Goal: Task Accomplishment & Management: Complete application form

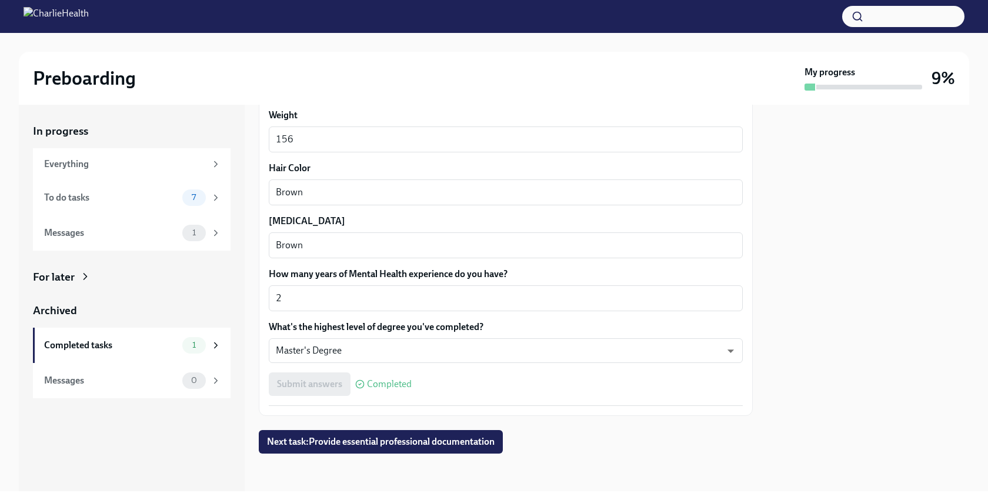
scroll to position [1030, 0]
click at [392, 442] on span "Next task : Provide essential professional documentation" at bounding box center [381, 442] width 228 height 12
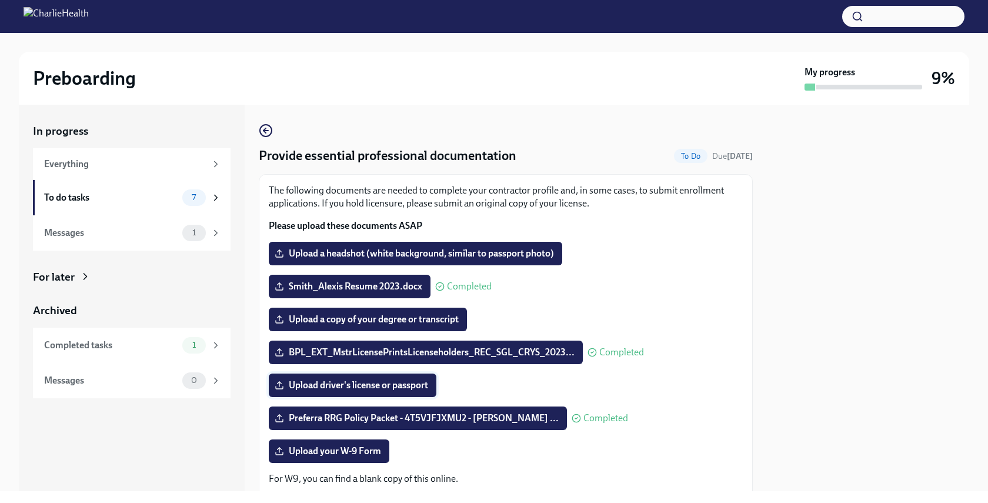
click at [398, 385] on span "Upload driver's license or passport" at bounding box center [352, 385] width 151 height 12
click at [0, 0] on input "Upload driver's license or passport" at bounding box center [0, 0] width 0 height 0
click at [408, 393] on label "Upload driver's license or passport" at bounding box center [353, 386] width 168 height 24
click at [0, 0] on input "Upload driver's license or passport" at bounding box center [0, 0] width 0 height 0
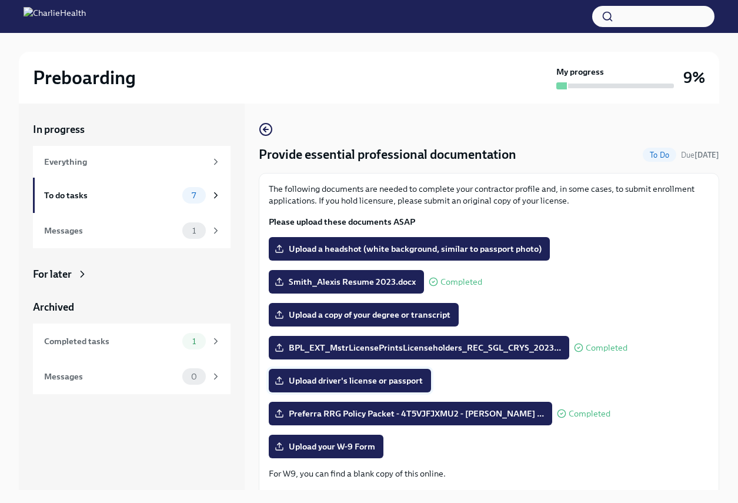
click at [392, 375] on span "Upload driver's license or passport" at bounding box center [350, 381] width 146 height 12
click at [0, 0] on input "Upload driver's license or passport" at bounding box center [0, 0] width 0 height 0
click at [412, 315] on span "Upload a copy of your degree or transcript" at bounding box center [364, 315] width 174 height 12
click at [0, 0] on input "Upload a copy of your degree or transcript" at bounding box center [0, 0] width 0 height 0
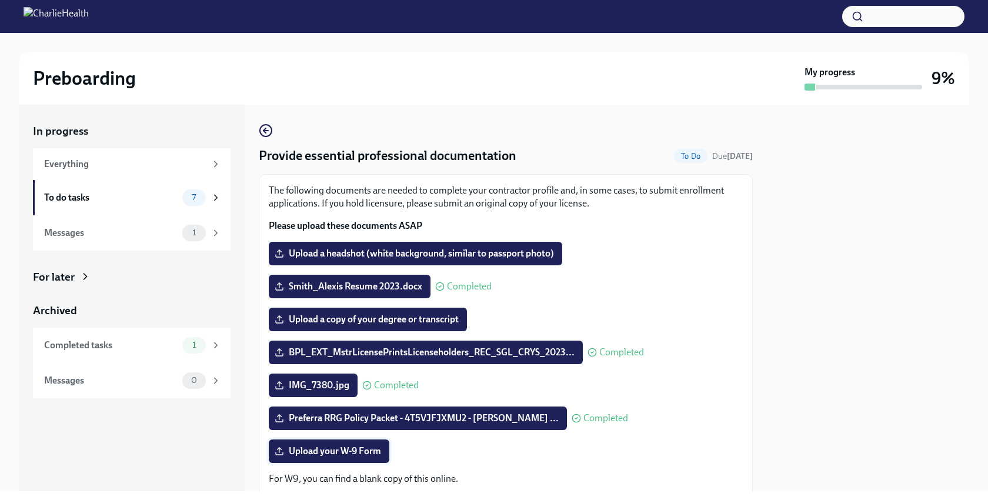
click at [327, 451] on span "Upload your W-9 Form" at bounding box center [329, 451] width 104 height 12
click at [0, 0] on input "Upload your W-9 Form" at bounding box center [0, 0] width 0 height 0
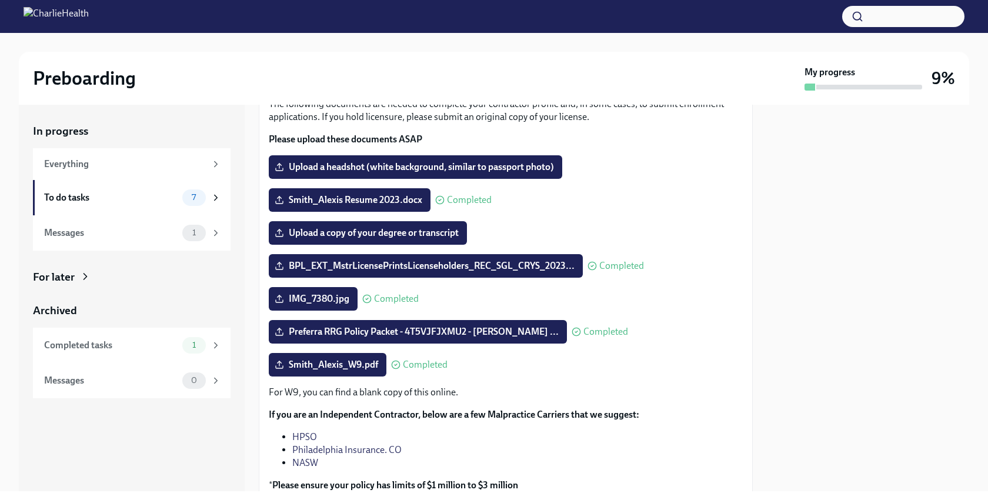
scroll to position [75, 0]
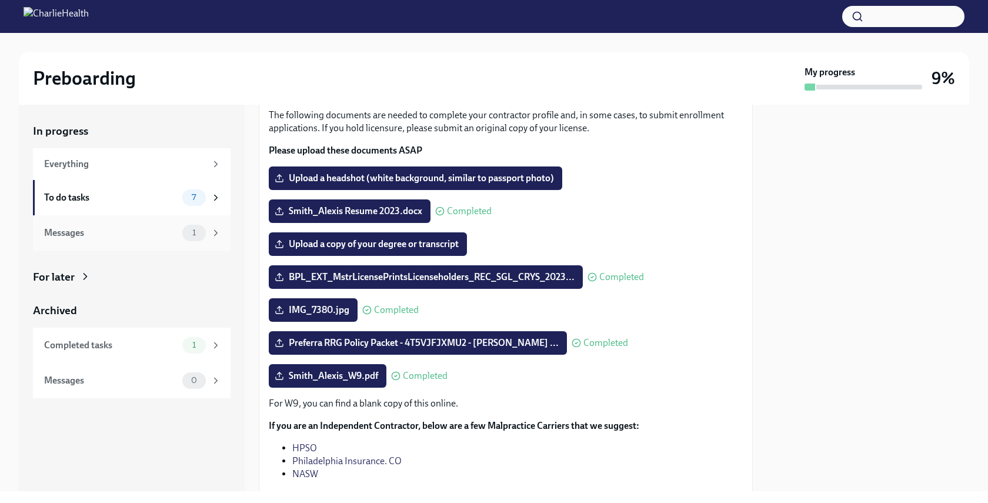
click at [192, 234] on span "1" at bounding box center [194, 232] width 18 height 9
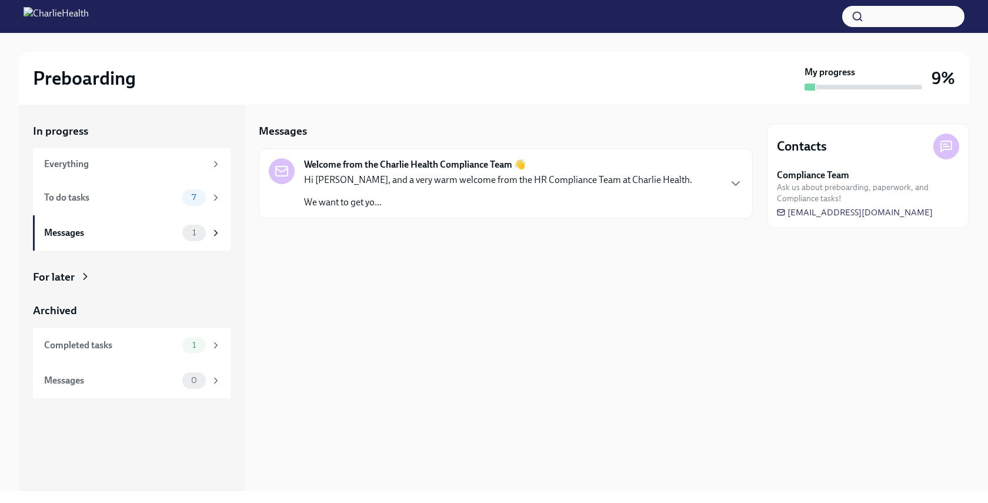
click at [416, 187] on div "Hi [PERSON_NAME], and a very warm welcome from the HR Compliance Team at Charli…" at bounding box center [498, 191] width 388 height 35
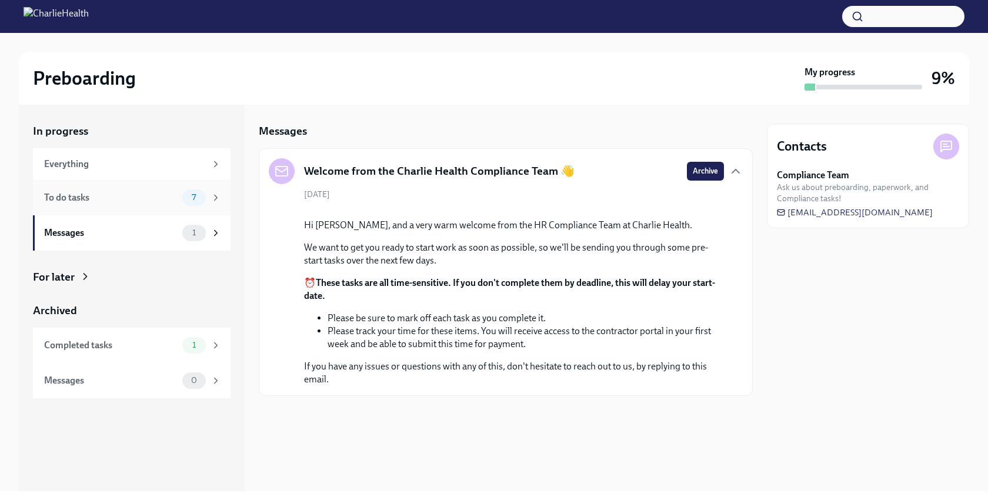
click at [92, 184] on div "To do tasks 7" at bounding box center [132, 197] width 198 height 35
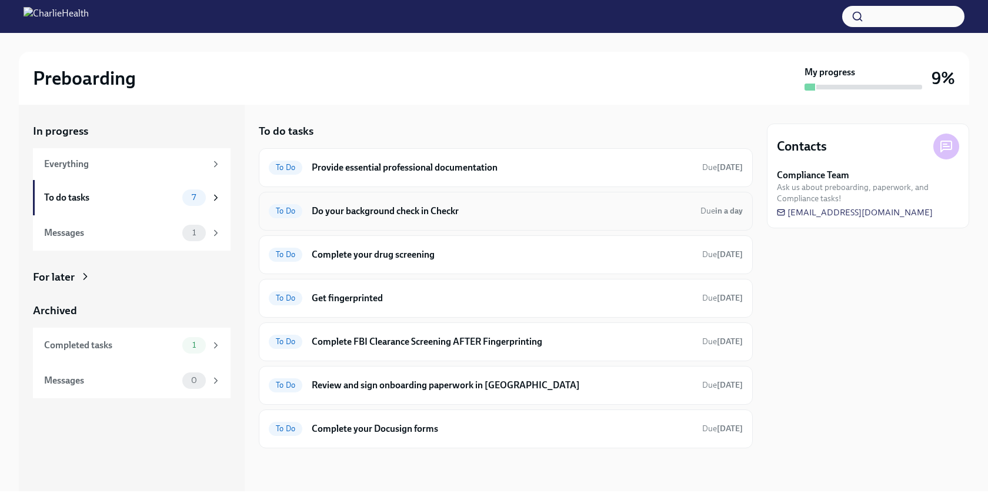
click at [493, 209] on h6 "Do your background check in Checkr" at bounding box center [501, 211] width 379 height 13
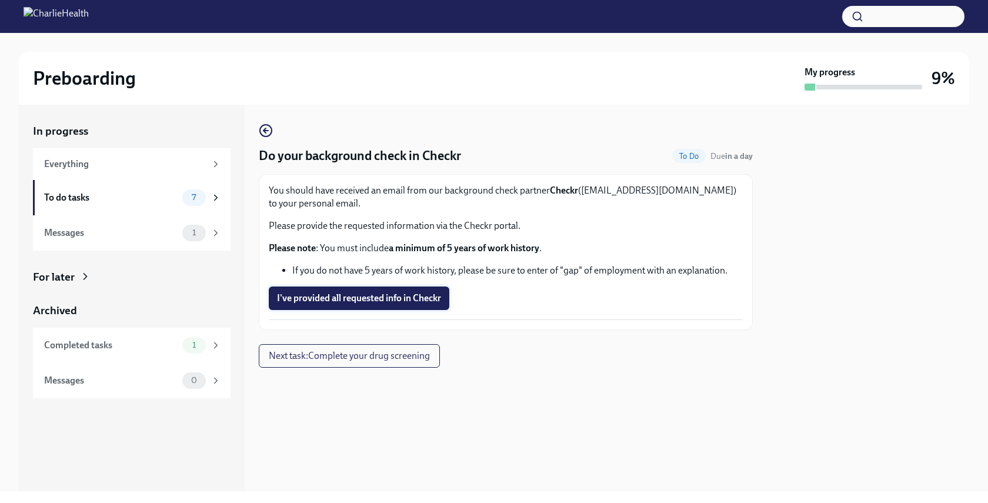
click at [428, 302] on span "I've provided all requested info in Checkr" at bounding box center [359, 298] width 164 height 12
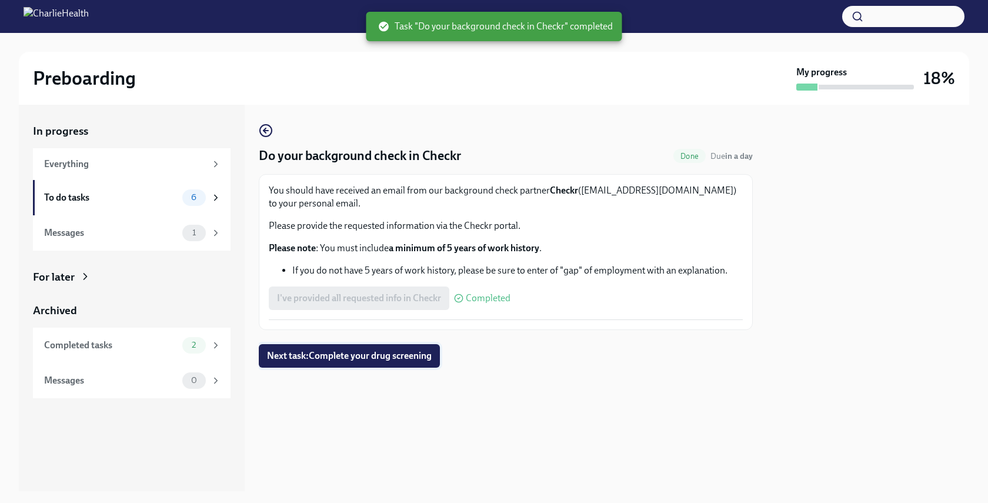
click at [408, 359] on span "Next task : Complete your drug screening" at bounding box center [349, 356] width 165 height 12
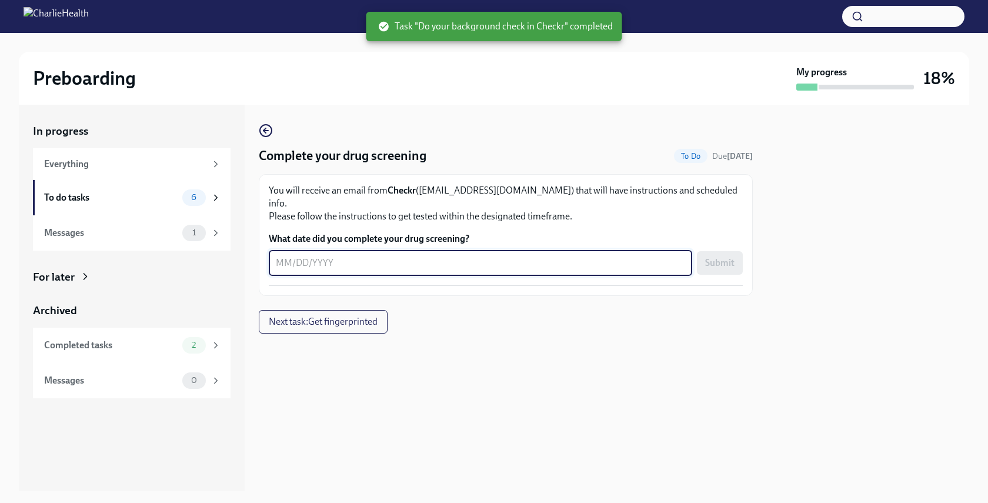
click at [402, 256] on textarea "What date did you complete your drug screening?" at bounding box center [480, 263] width 409 height 14
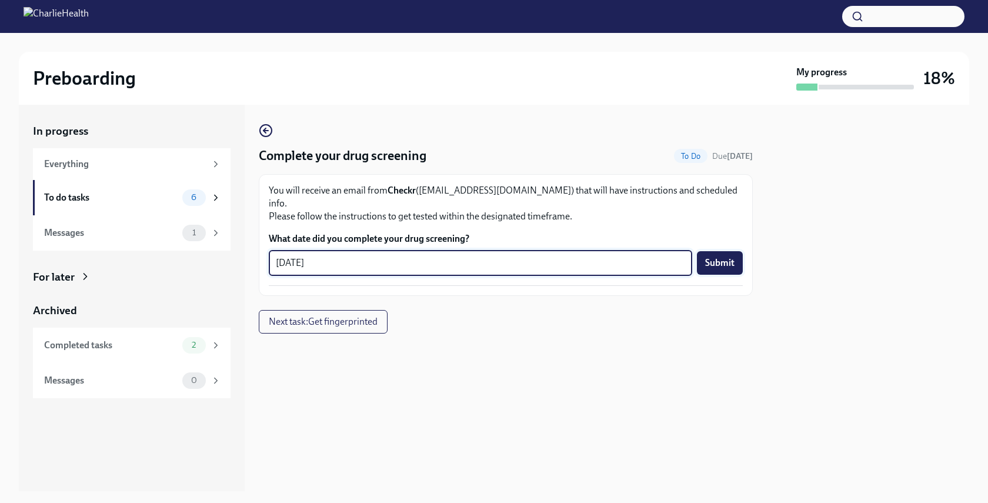
type textarea "[DATE]"
click at [726, 256] on button "Submit" at bounding box center [720, 263] width 46 height 24
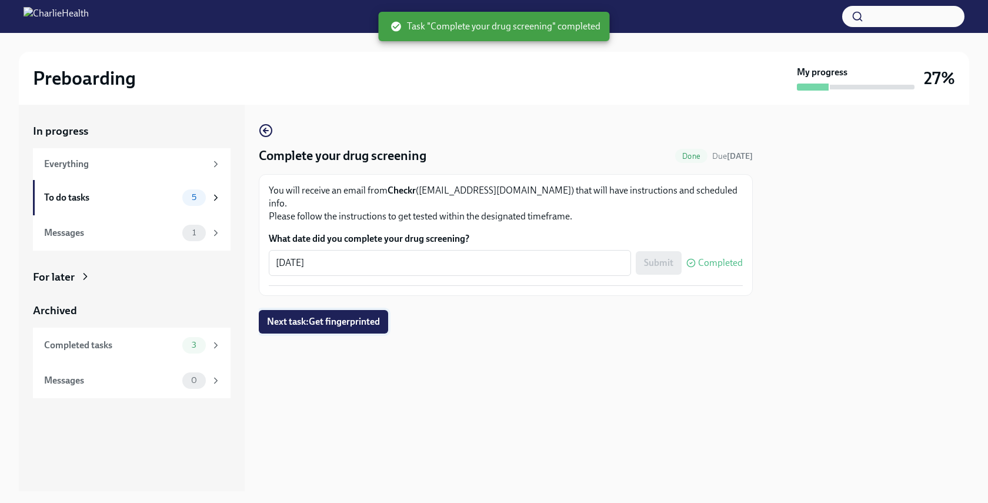
click at [324, 316] on span "Next task : Get fingerprinted" at bounding box center [323, 322] width 113 height 12
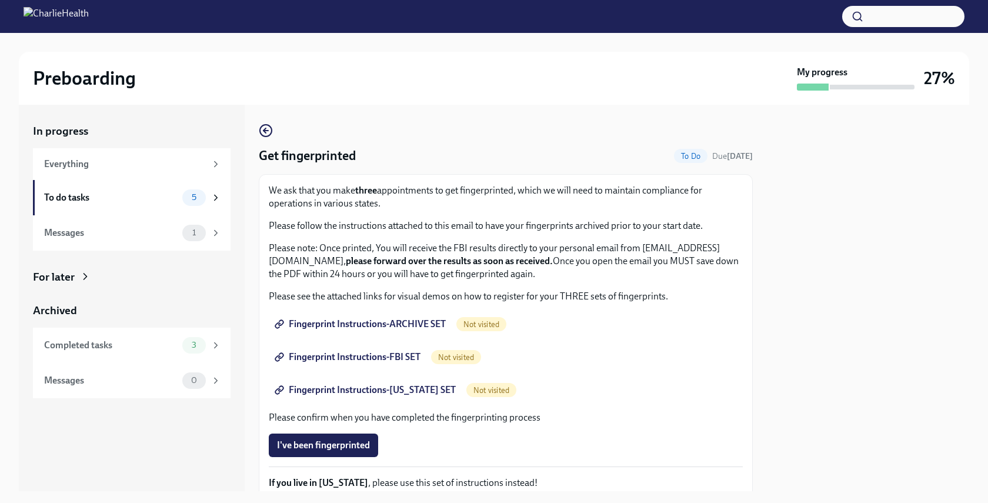
click at [424, 329] on span "Fingerprint Instructions-ARCHIVE SET" at bounding box center [361, 324] width 169 height 12
click at [415, 356] on span "Fingerprint Instructions-FBI SET" at bounding box center [349, 357] width 144 height 12
click at [408, 393] on span "Fingerprint Instructions-[US_STATE] SET" at bounding box center [366, 390] width 179 height 12
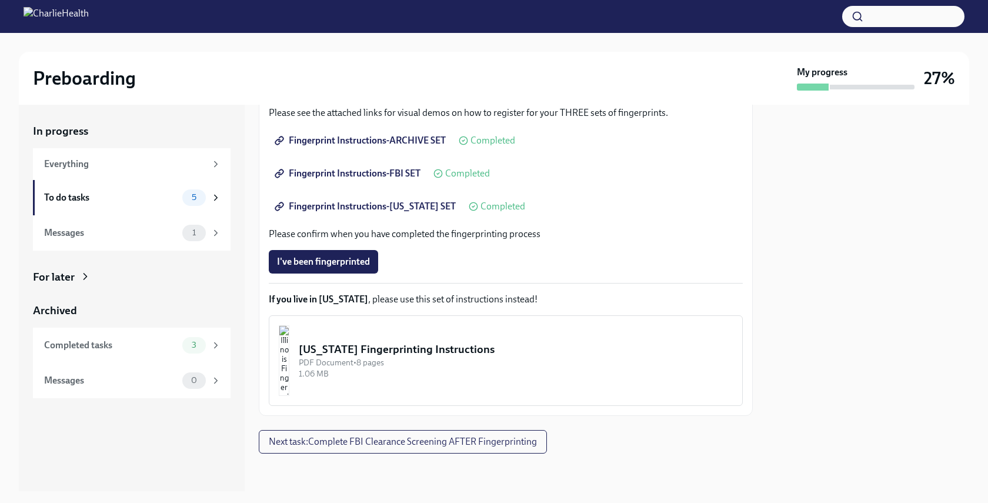
scroll to position [184, 0]
click at [186, 208] on div "To do tasks 5" at bounding box center [132, 197] width 198 height 35
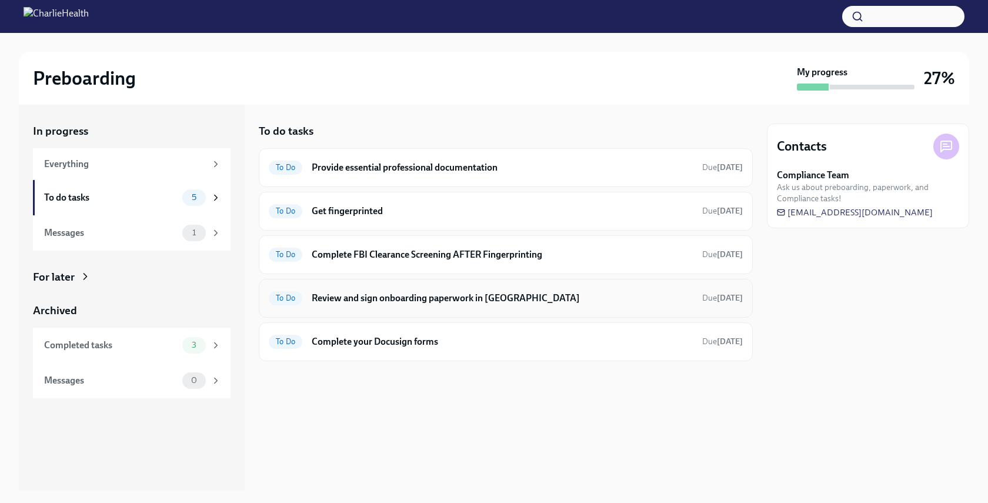
click at [508, 306] on div "To Do Review and sign onboarding paperwork in [GEOGRAPHIC_DATA] Due [DATE]" at bounding box center [506, 298] width 474 height 19
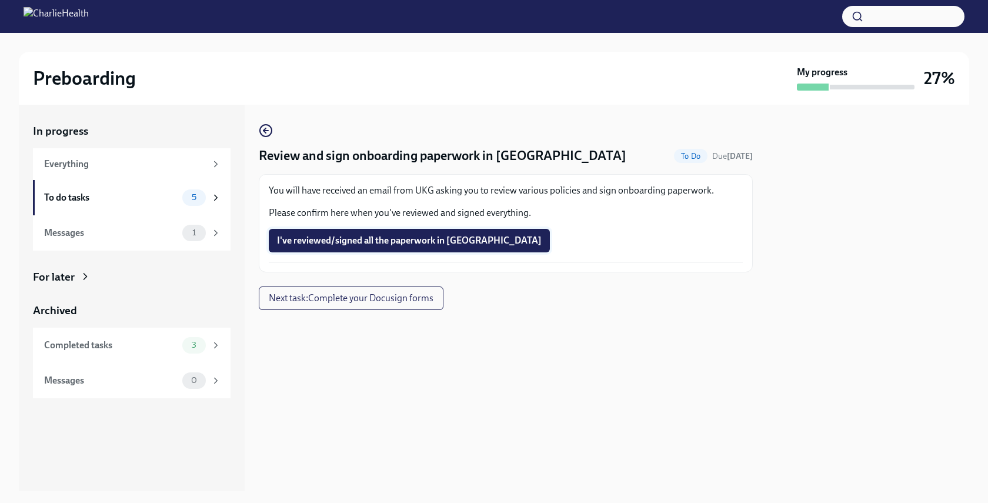
click at [466, 242] on span "I've reviewed/signed all the paperwork in [GEOGRAPHIC_DATA]" at bounding box center [409, 241] width 265 height 12
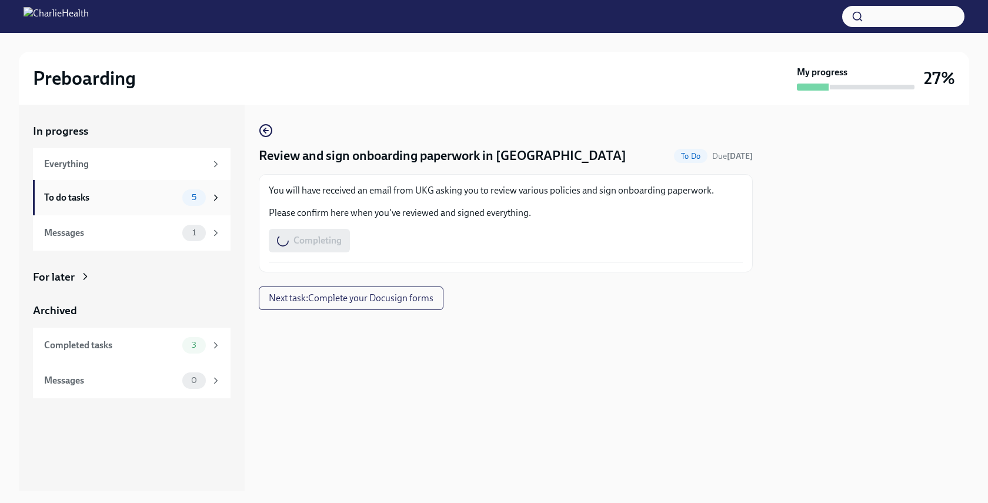
click at [209, 205] on div "5" at bounding box center [201, 197] width 39 height 16
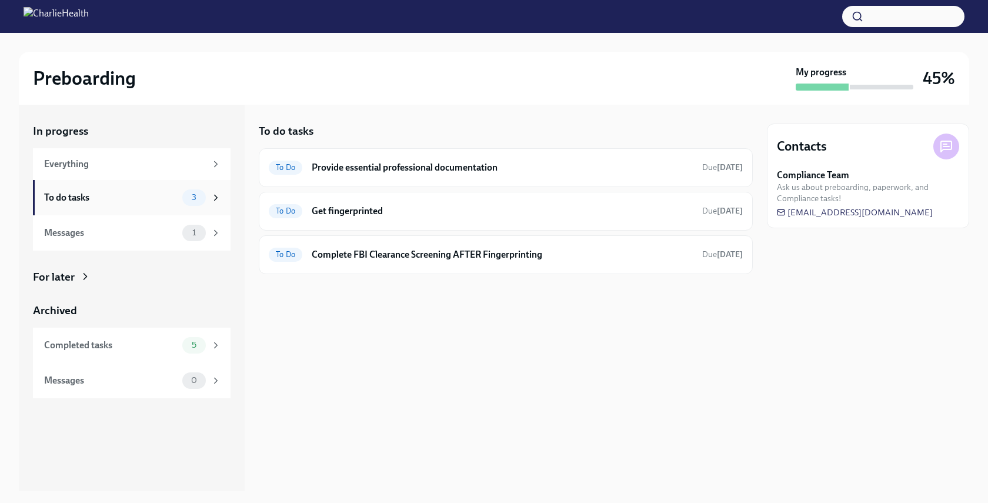
click at [206, 203] on div "3" at bounding box center [201, 197] width 39 height 16
click at [395, 341] on div "To do tasks To Do Provide essential professional documentation Due [DATE] To Do…" at bounding box center [506, 298] width 494 height 386
click at [411, 255] on h6 "Complete FBI Clearance Screening AFTER Fingerprinting" at bounding box center [502, 254] width 381 height 13
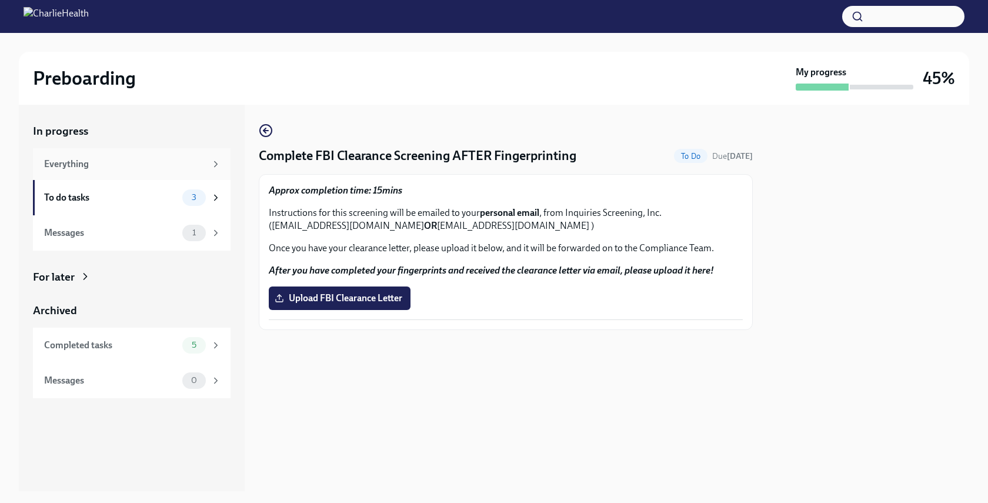
click at [165, 174] on div "Everything" at bounding box center [132, 164] width 198 height 32
